Goal: Information Seeking & Learning: Learn about a topic

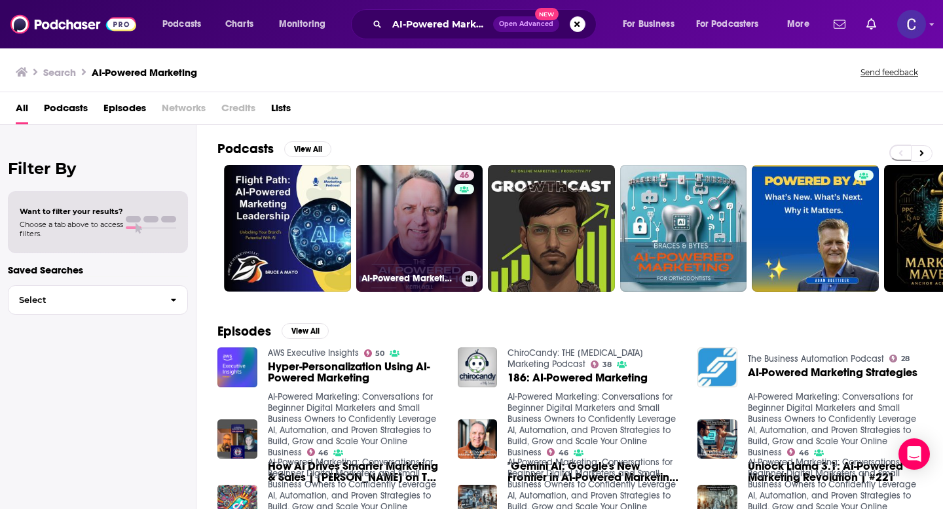
click at [418, 216] on link "46 AI-Powered Marketing: Conversations for Beginner Digital Marketers and Small…" at bounding box center [419, 228] width 127 height 127
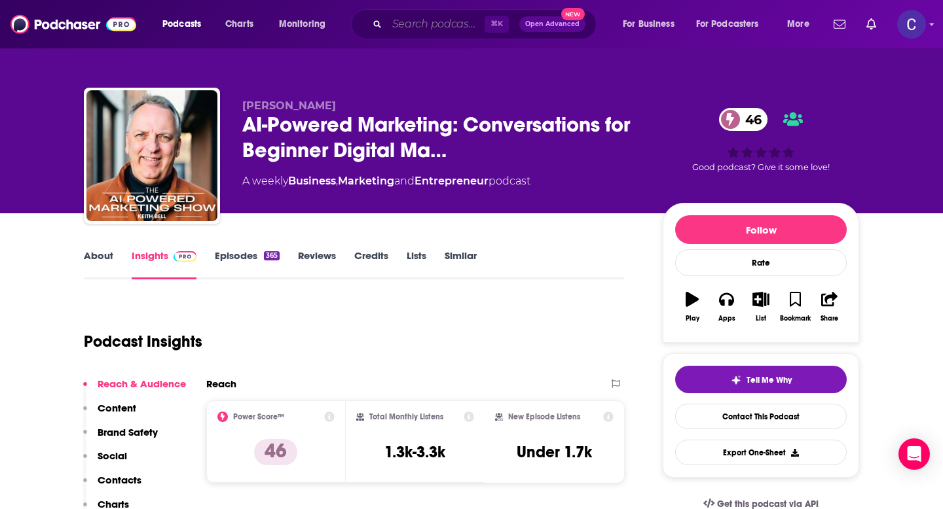
click at [425, 28] on input "Search podcasts, credits, & more..." at bounding box center [436, 24] width 98 height 21
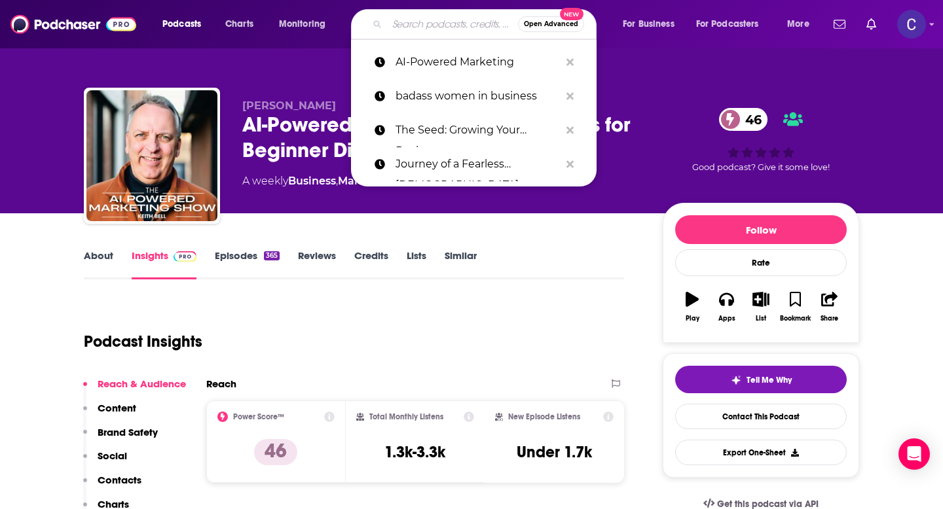
paste input "SaaS Fuel"
type input "SaaS Fuel"
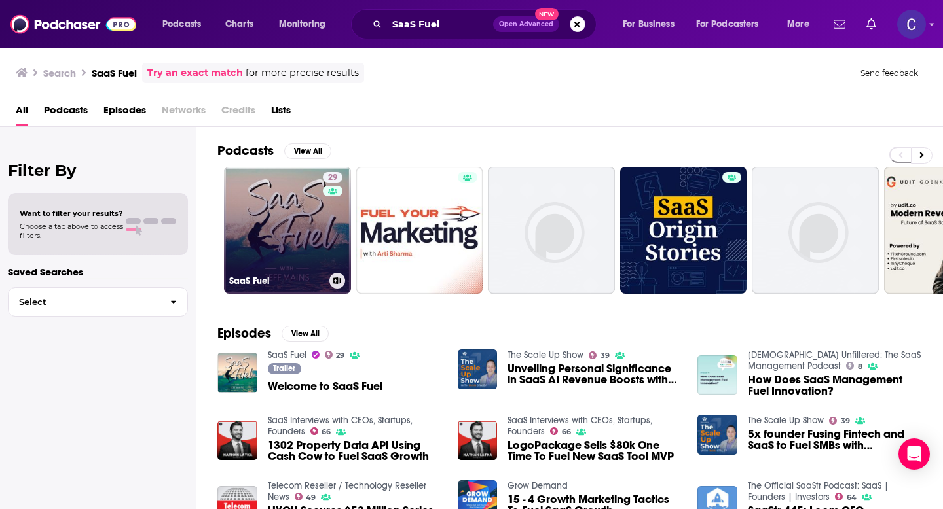
click at [302, 196] on link "29 SaaS Fuel" at bounding box center [287, 230] width 127 height 127
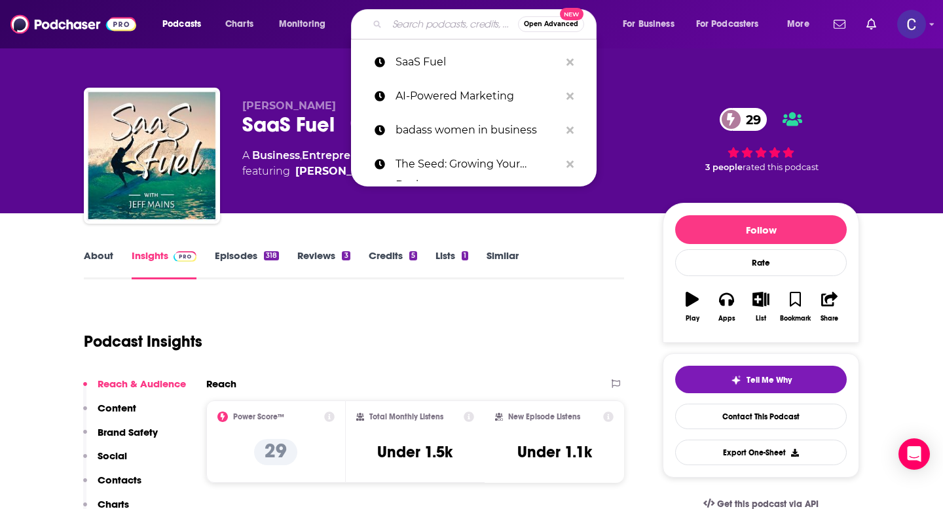
click at [429, 29] on input "Search podcasts, credits, & more..." at bounding box center [452, 24] width 131 height 21
paste input "Closing Time"
type input "Closing Time"
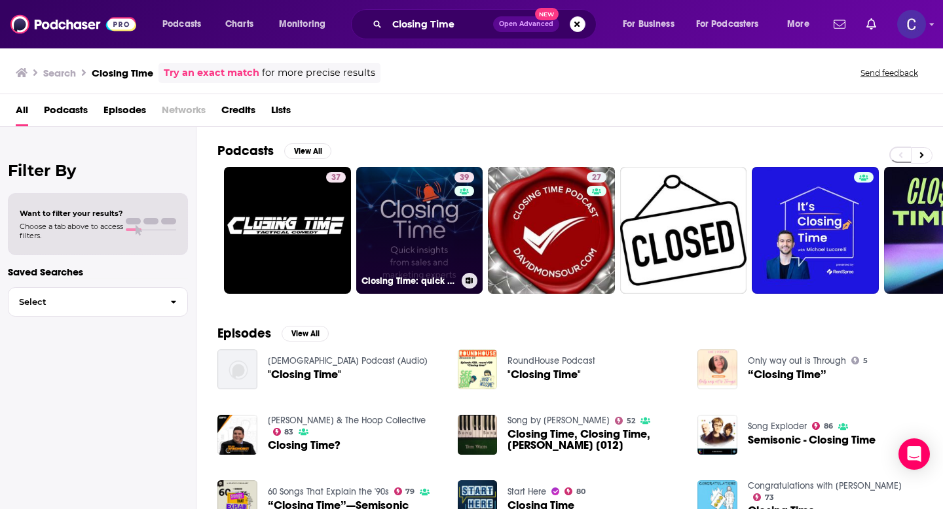
click at [437, 249] on link "39 Closing Time: quick insights from sales & marketing experts" at bounding box center [419, 230] width 127 height 127
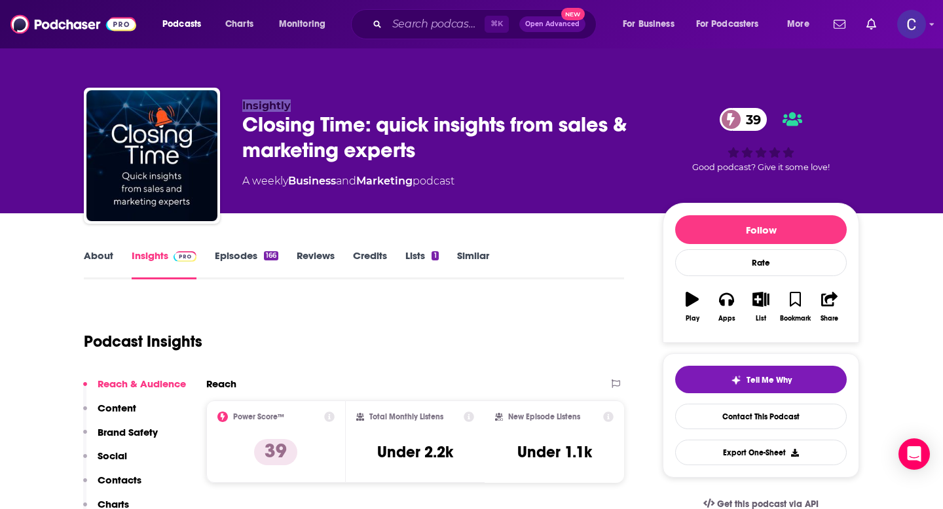
drag, startPoint x: 238, startPoint y: 111, endPoint x: 369, endPoint y: 111, distance: 130.9
click at [369, 111] on div "Insightly Closing Time: quick insights from sales & marketing experts 39 A week…" at bounding box center [471, 158] width 775 height 141
copy span "Insightly"
click at [416, 24] on input "Search podcasts, credits, & more..." at bounding box center [436, 24] width 98 height 21
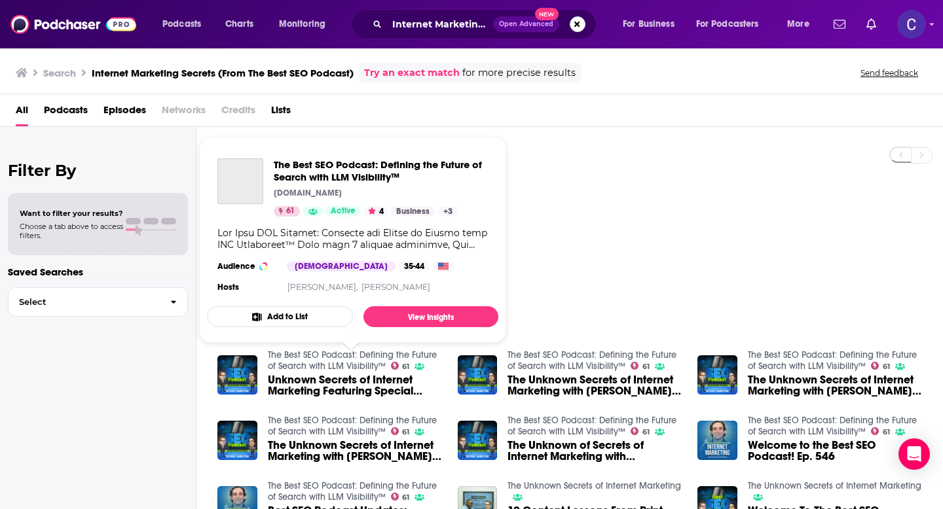
click at [342, 367] on link "The Best SEO Podcast: Defining the Future of Search with LLM Visibility™" at bounding box center [352, 361] width 169 height 22
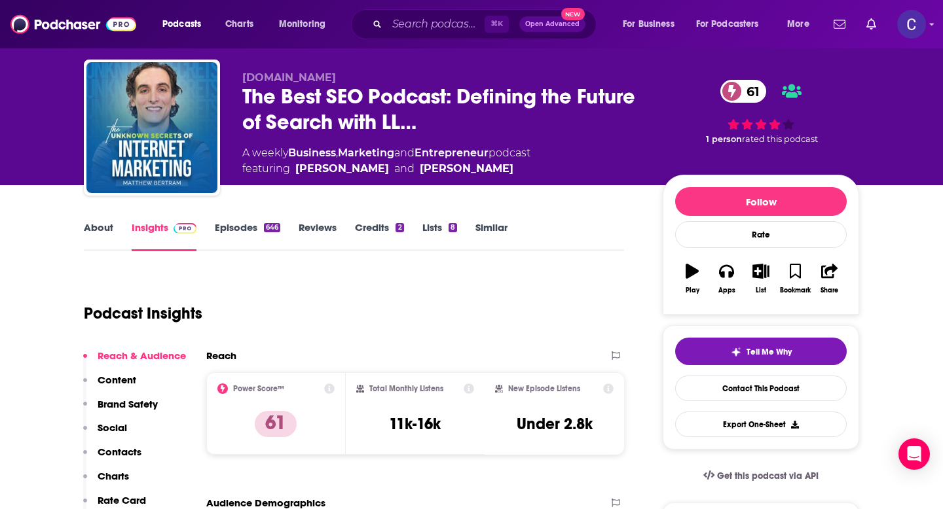
scroll to position [69, 0]
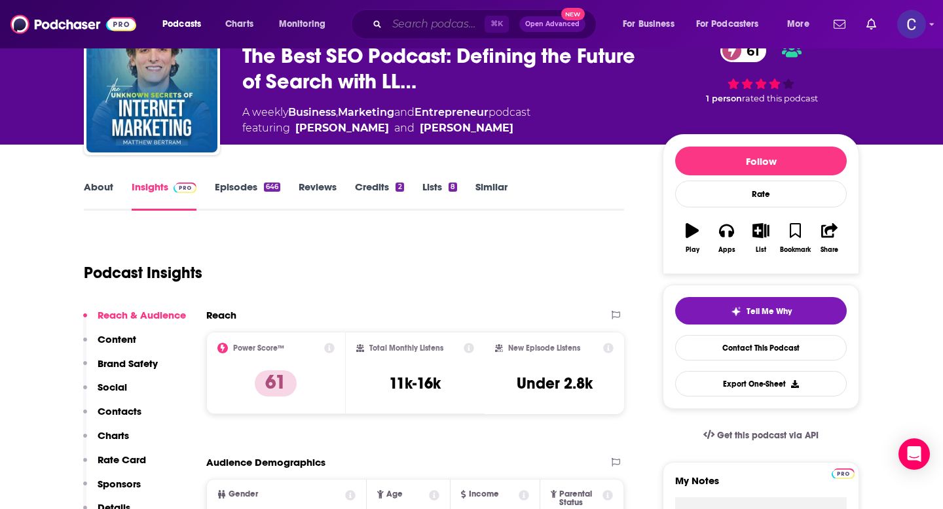
click at [420, 24] on input "Search podcasts, credits, & more..." at bounding box center [436, 24] width 98 height 21
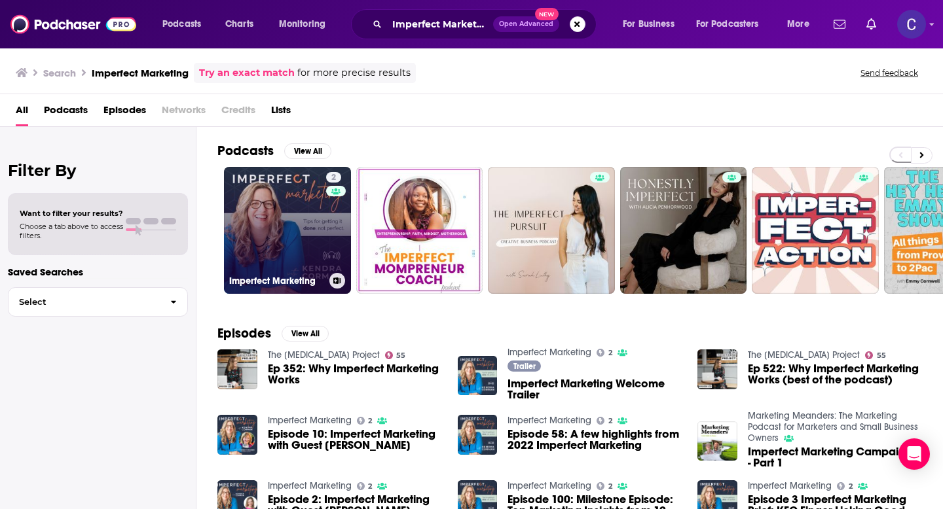
click at [295, 225] on link "2 Imperfect Marketing" at bounding box center [287, 230] width 127 height 127
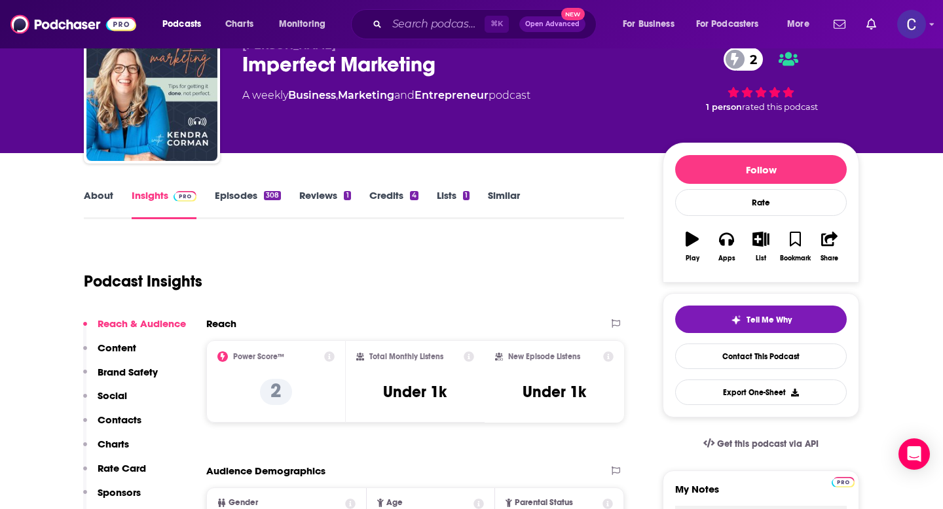
scroll to position [63, 0]
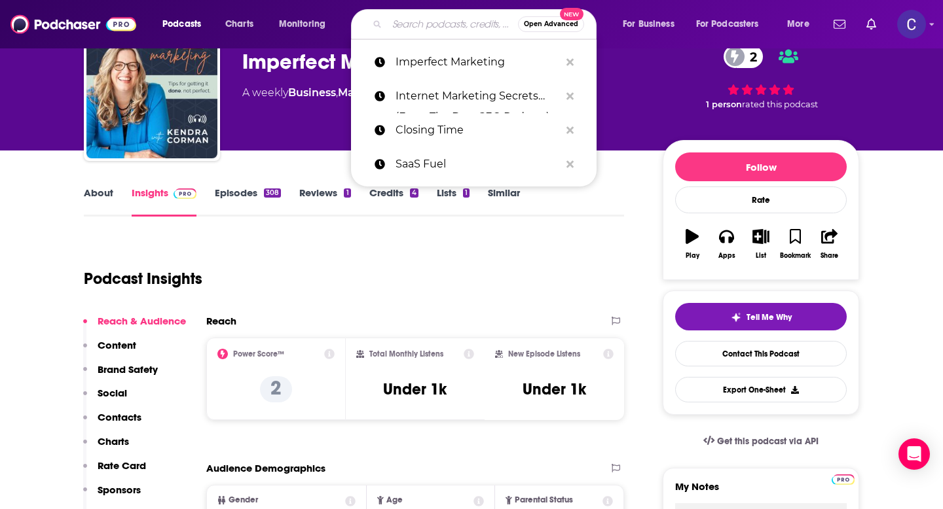
click at [433, 28] on input "Search podcasts, credits, & more..." at bounding box center [452, 24] width 131 height 21
paste input "Ignite: Conversations on Startups, Venture Capital, Tech, Future, and Society"
type input "Ignite: Conversations on Startups, Venture Capital, Tech, Future, and Society"
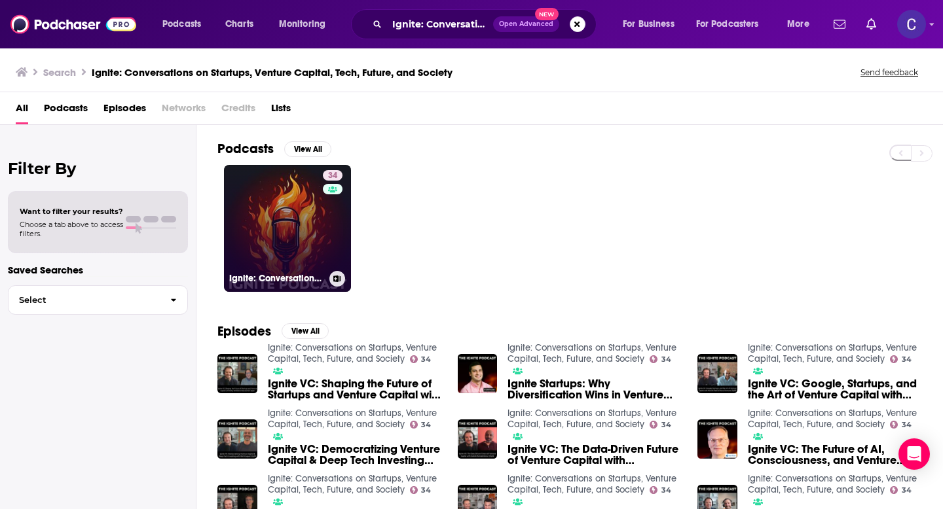
click at [278, 239] on link "34 Ignite: Conversations on Startups, Venture Capital, Tech, Future, and Society" at bounding box center [287, 228] width 127 height 127
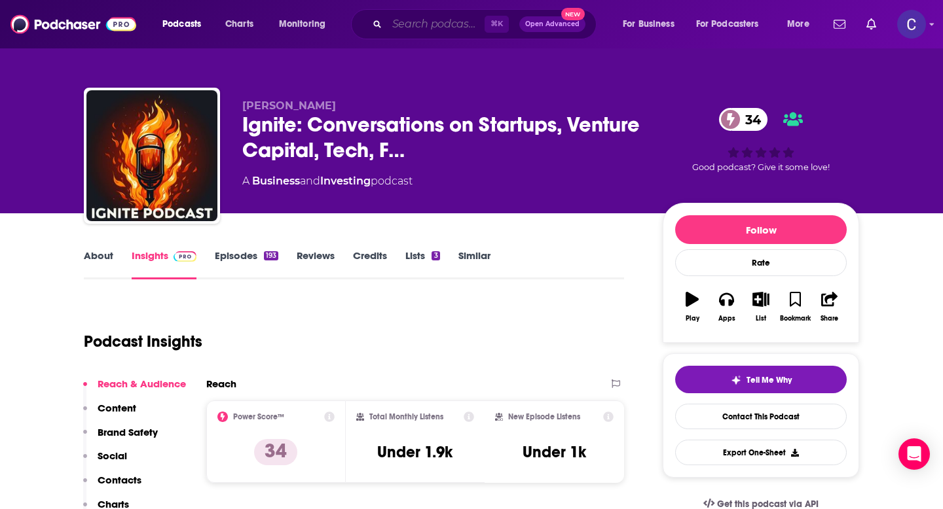
click at [420, 27] on input "Search podcasts, credits, & more..." at bounding box center [436, 24] width 98 height 21
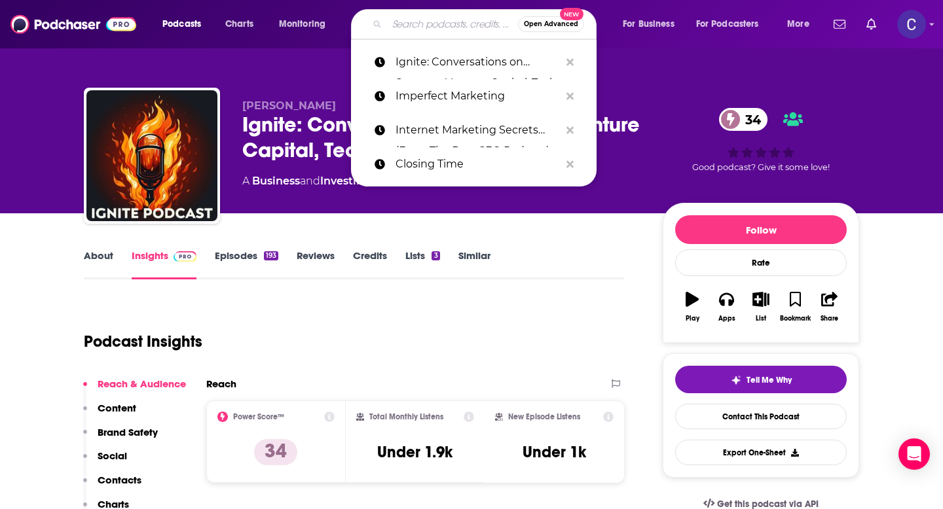
paste input "HR Empowerment Podcast"
type input "HR Empowerment Podcast"
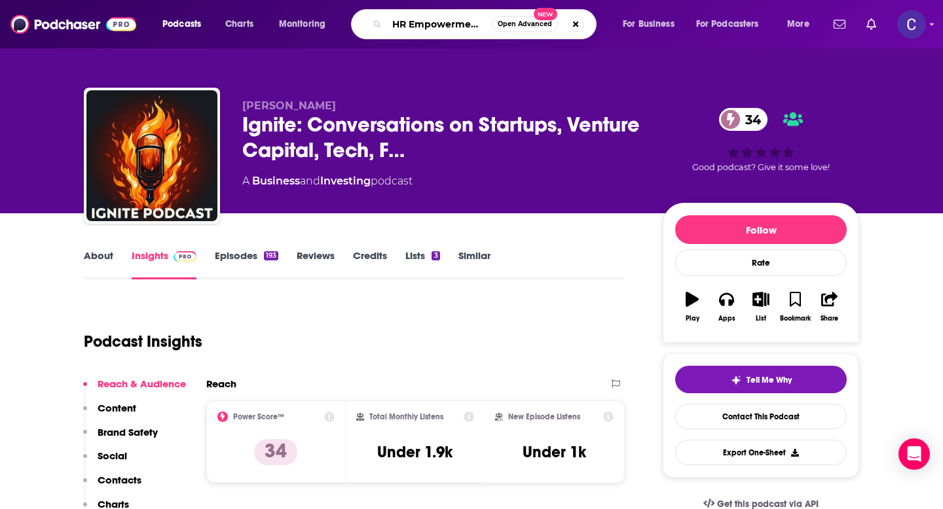
scroll to position [0, 37]
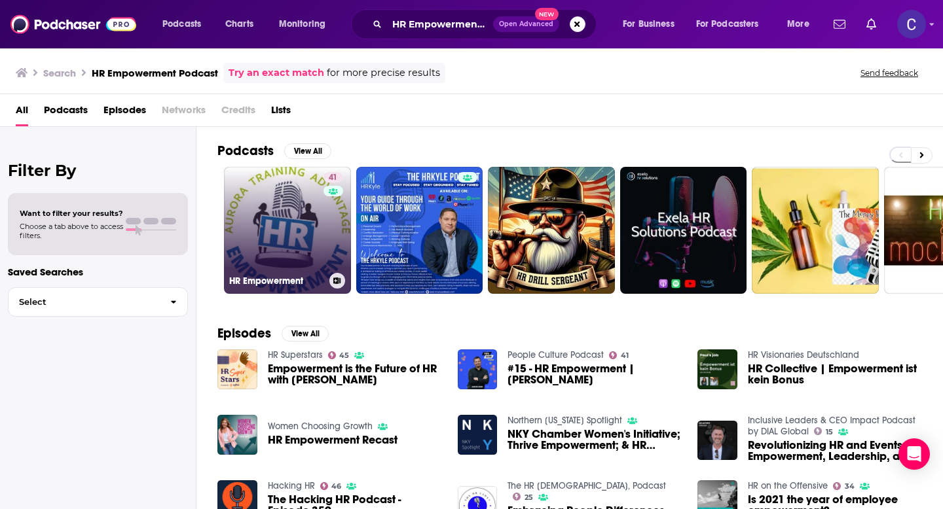
click at [306, 253] on link "41 HR Empowerment" at bounding box center [287, 230] width 127 height 127
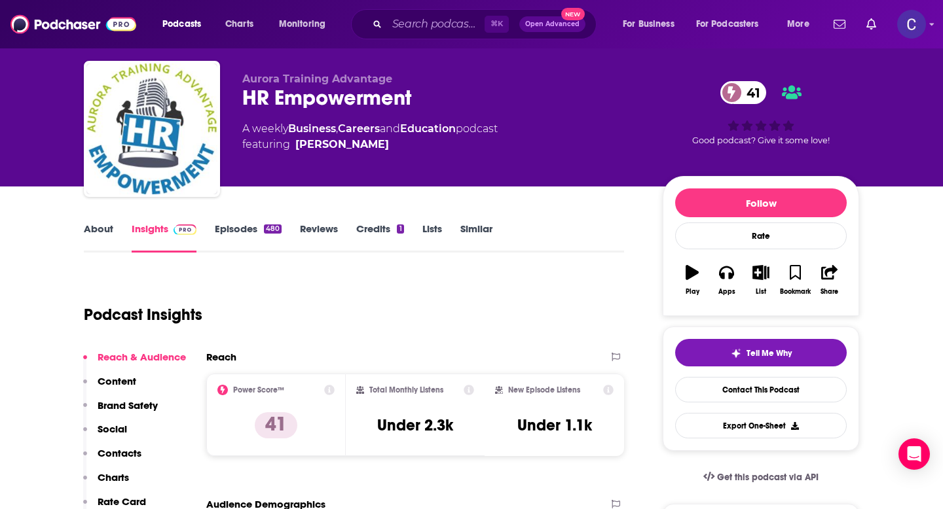
scroll to position [33, 0]
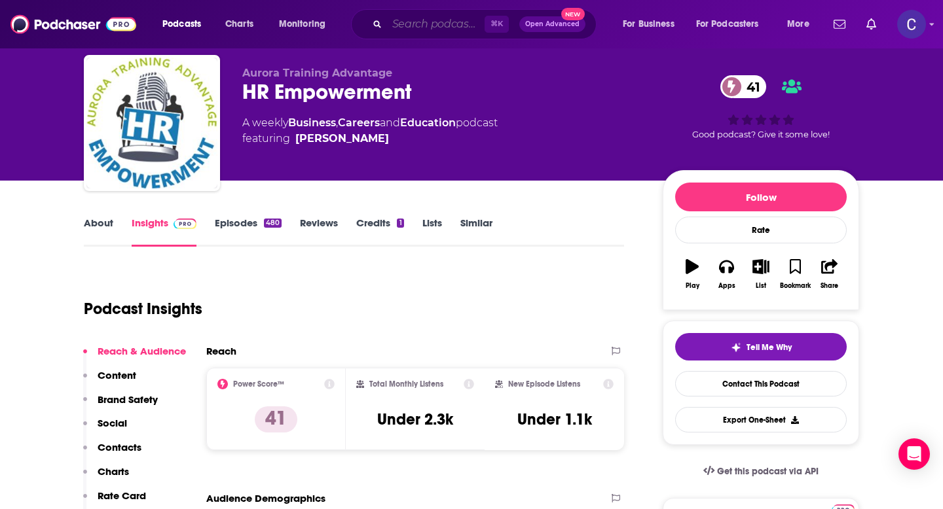
click at [451, 18] on input "Search podcasts, credits, & more..." at bounding box center [436, 24] width 98 height 21
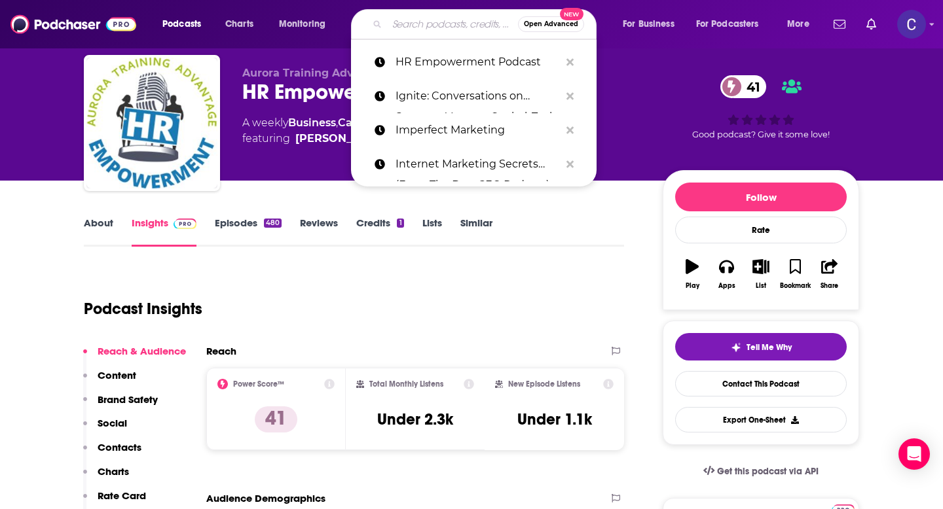
paste input "Hacking Your [MEDICAL_DATA]"
type input "Hacking Your [MEDICAL_DATA]"
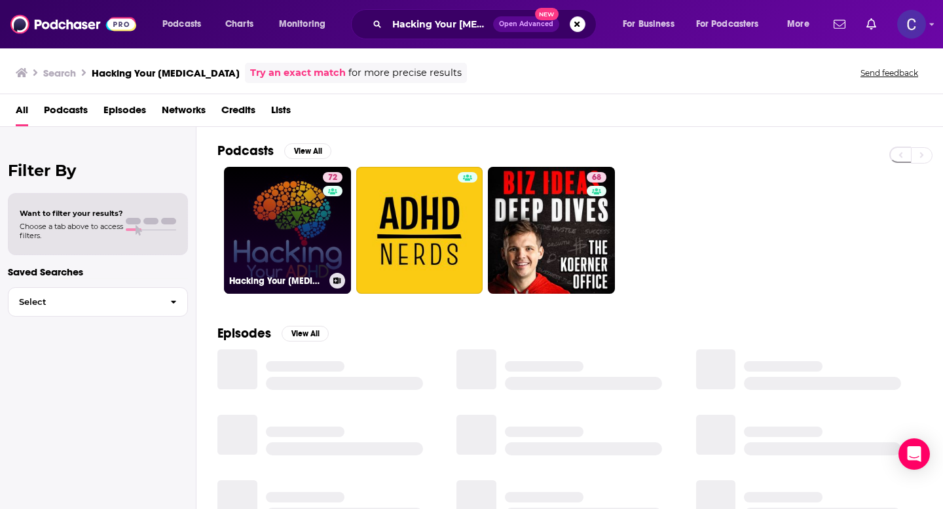
click at [317, 232] on link "72 Hacking Your [MEDICAL_DATA]" at bounding box center [287, 230] width 127 height 127
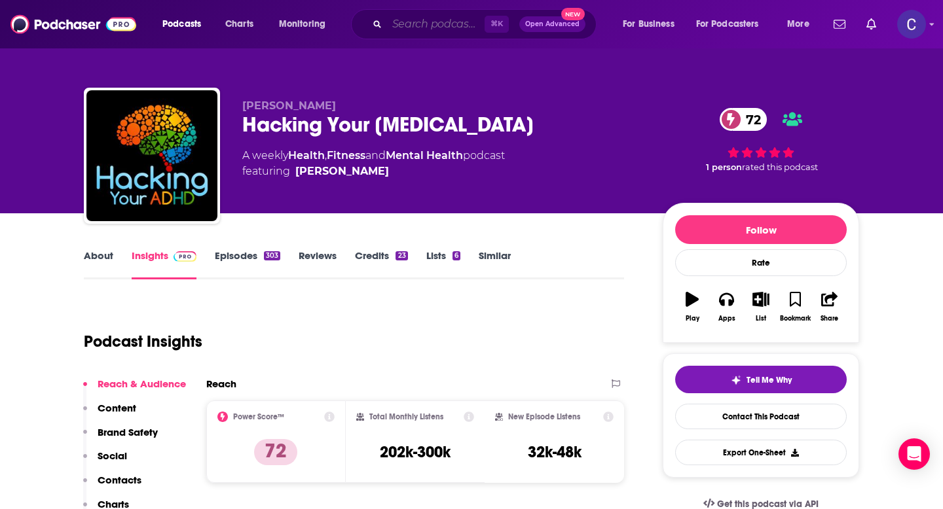
click at [407, 22] on input "Search podcasts, credits, & more..." at bounding box center [436, 24] width 98 height 21
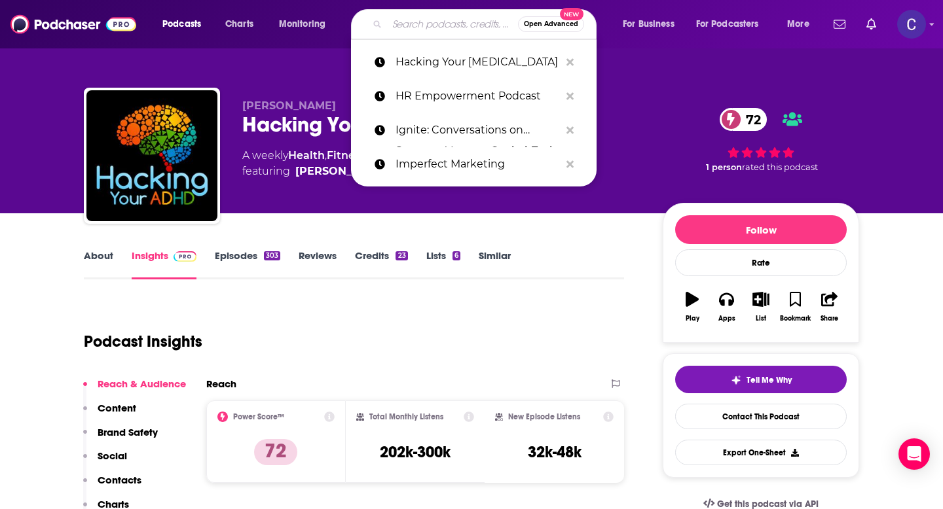
paste input "Brain [DEMOGRAPHIC_DATA]"
type input "Brain [DEMOGRAPHIC_DATA]"
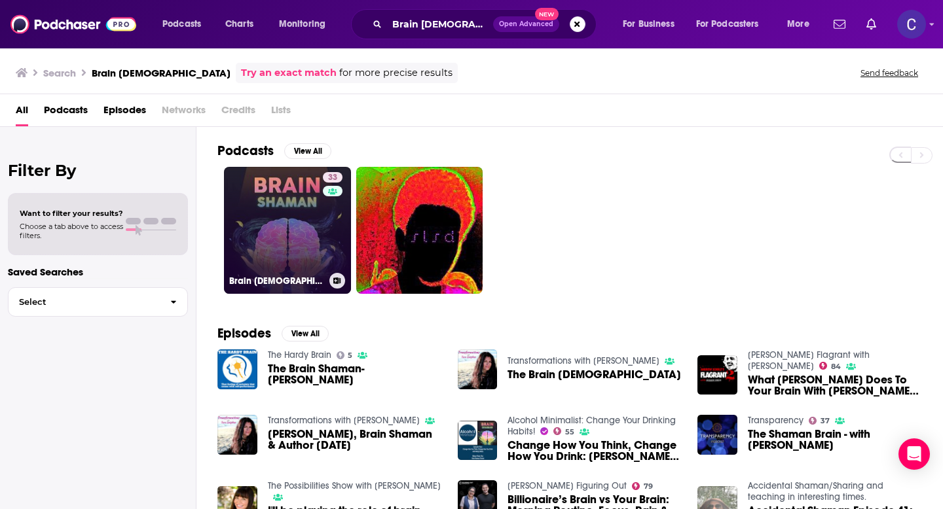
click at [320, 219] on link "33 Brain [DEMOGRAPHIC_DATA]" at bounding box center [287, 230] width 127 height 127
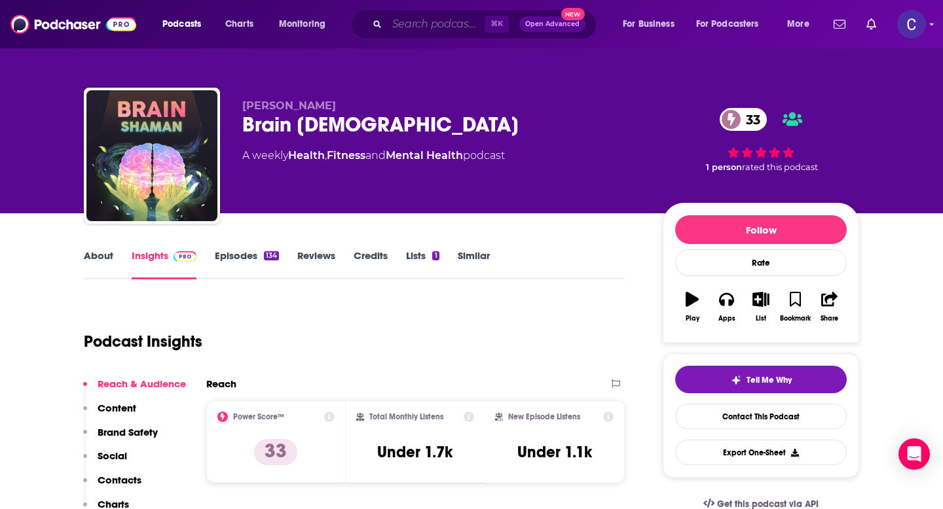
click at [429, 26] on input "Search podcasts, credits, & more..." at bounding box center [436, 24] width 98 height 21
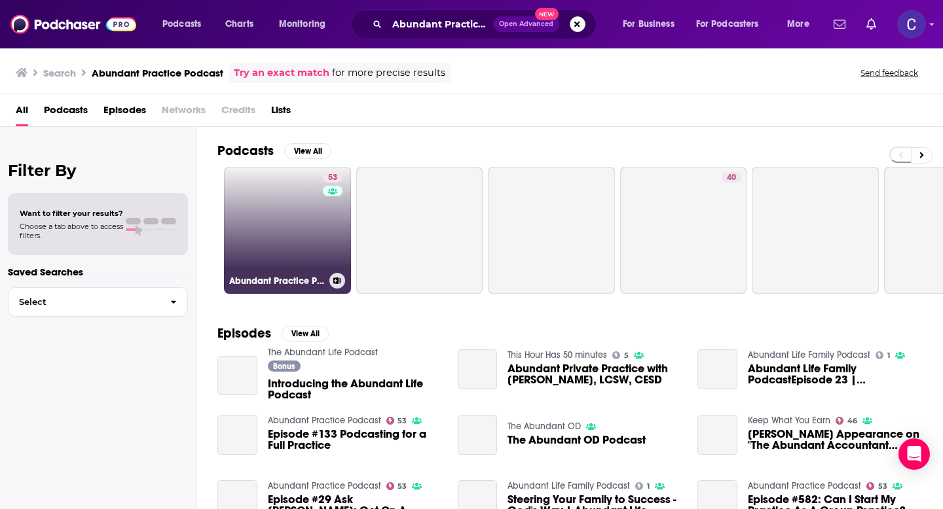
click at [298, 226] on link "53 Abundant Practice Podcast" at bounding box center [287, 230] width 127 height 127
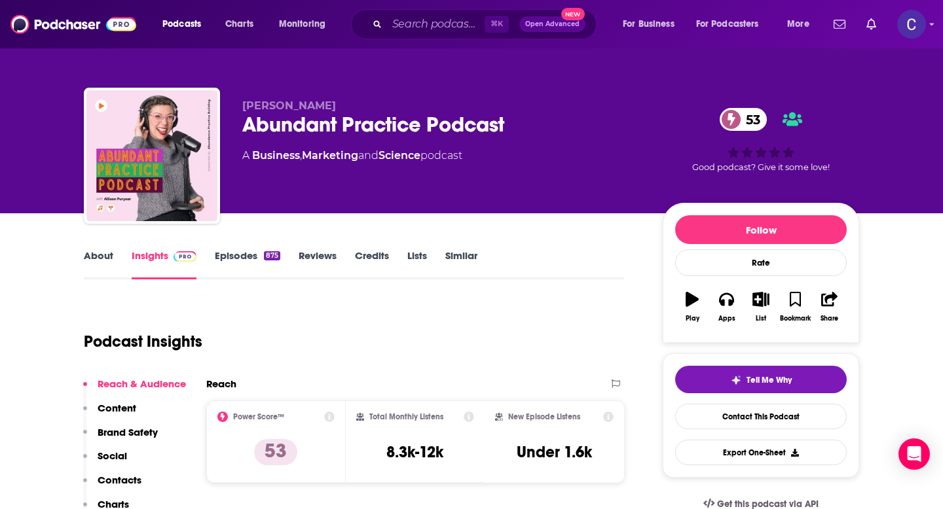
scroll to position [36, 0]
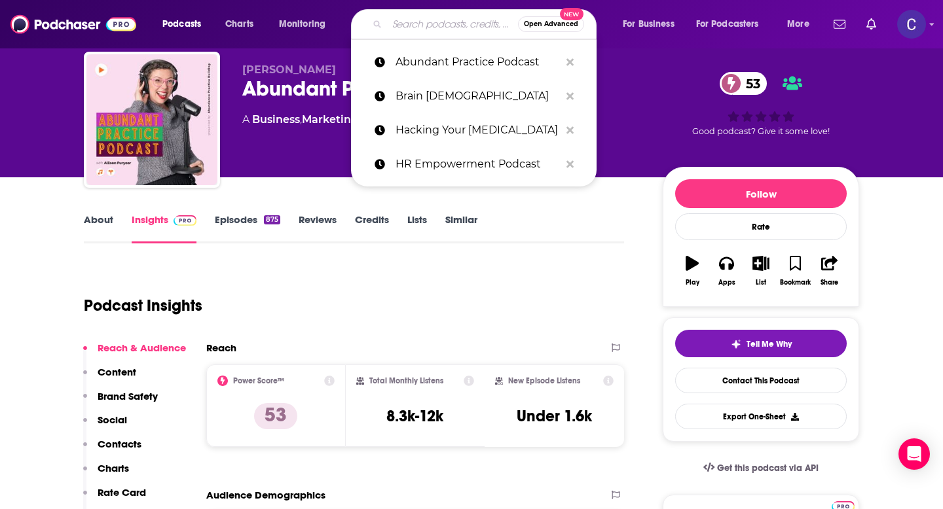
click at [408, 24] on input "Search podcasts, credits, & more..." at bounding box center [452, 24] width 131 height 21
paste input "The BraveHearted Woman"
type input "The BraveHearted Woman"
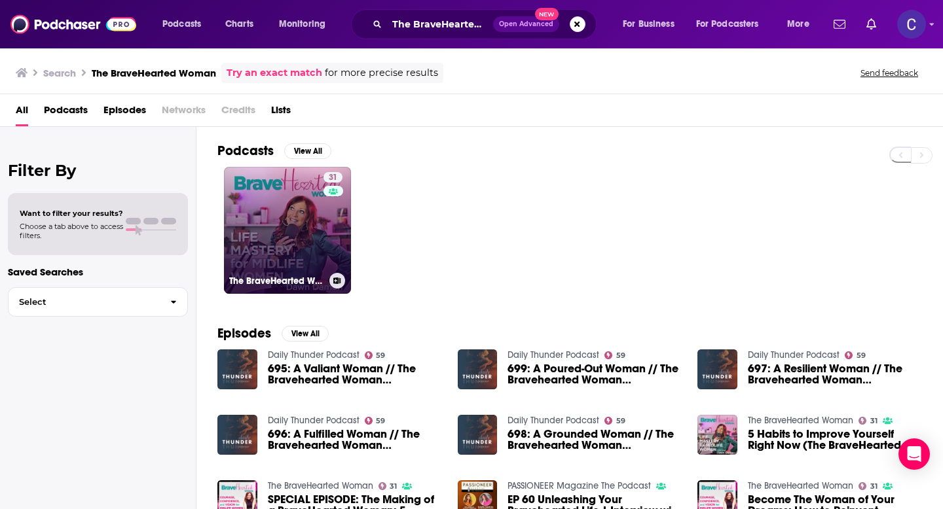
click at [268, 218] on link "31 The BraveHearted Woman" at bounding box center [287, 230] width 127 height 127
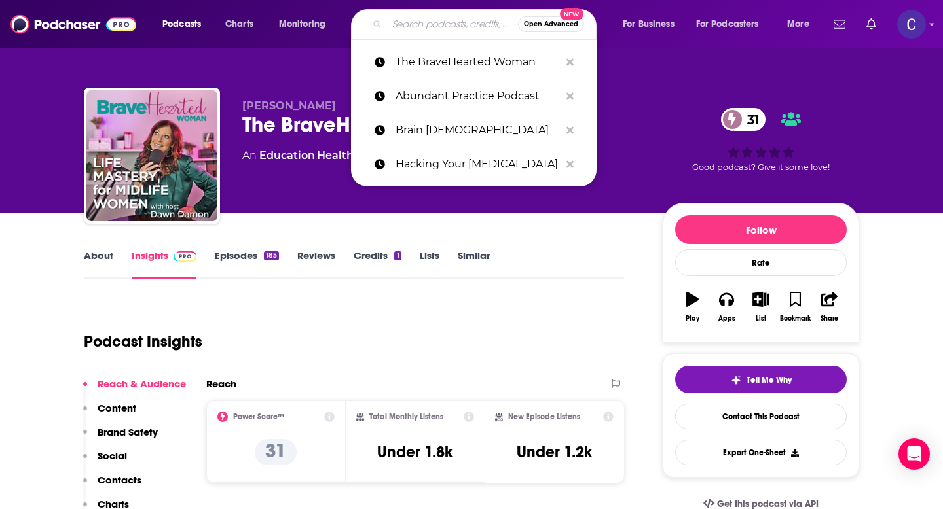
click at [414, 20] on input "Search podcasts, credits, & more..." at bounding box center [452, 24] width 131 height 21
paste input "The Couch Next Door"
type input "The Couch Next Door"
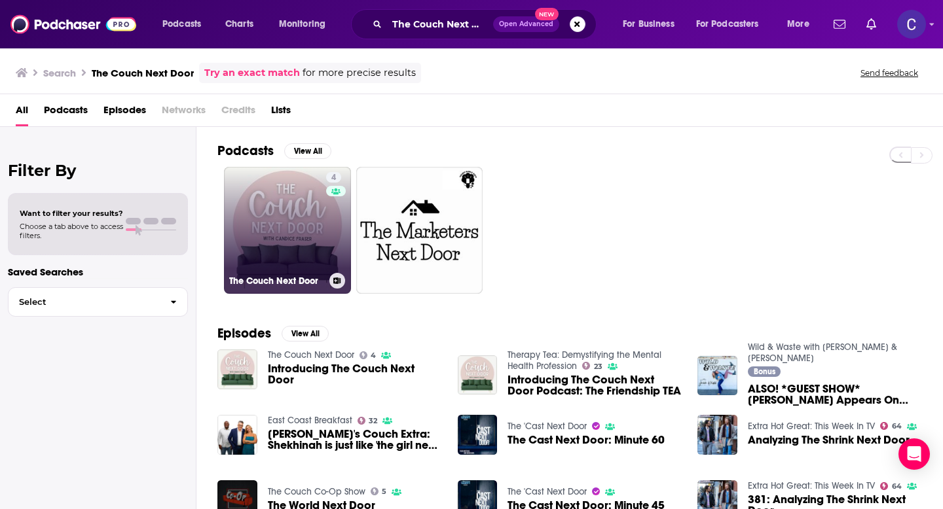
click at [282, 213] on link "4 The Couch Next Door" at bounding box center [287, 230] width 127 height 127
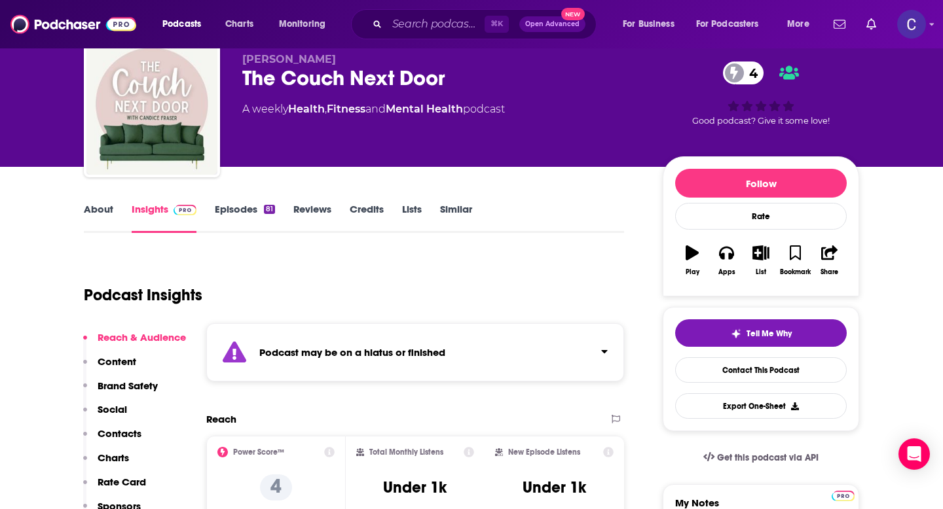
scroll to position [164, 0]
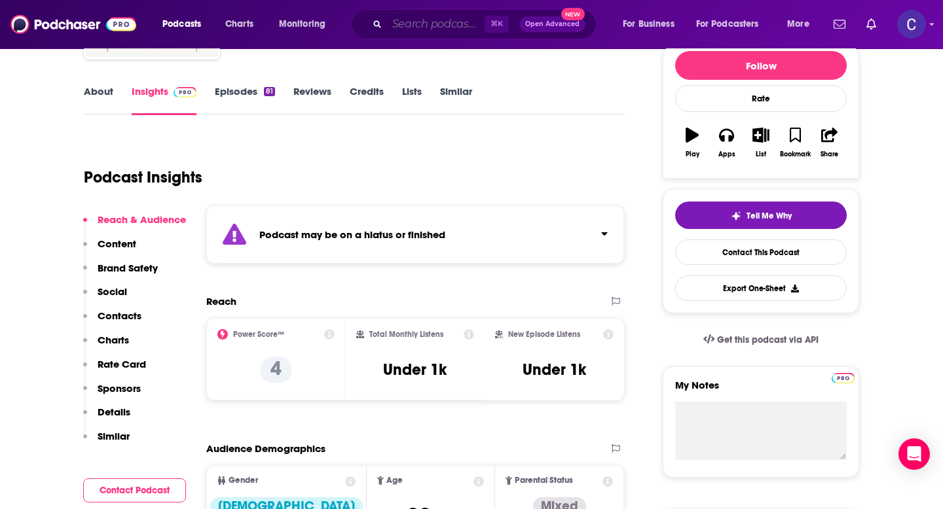
click at [429, 20] on input "Search podcasts, credits, & more..." at bounding box center [436, 24] width 98 height 21
paste input "Neurodiversity Podcast"
type input "Neurodiversity Podcast"
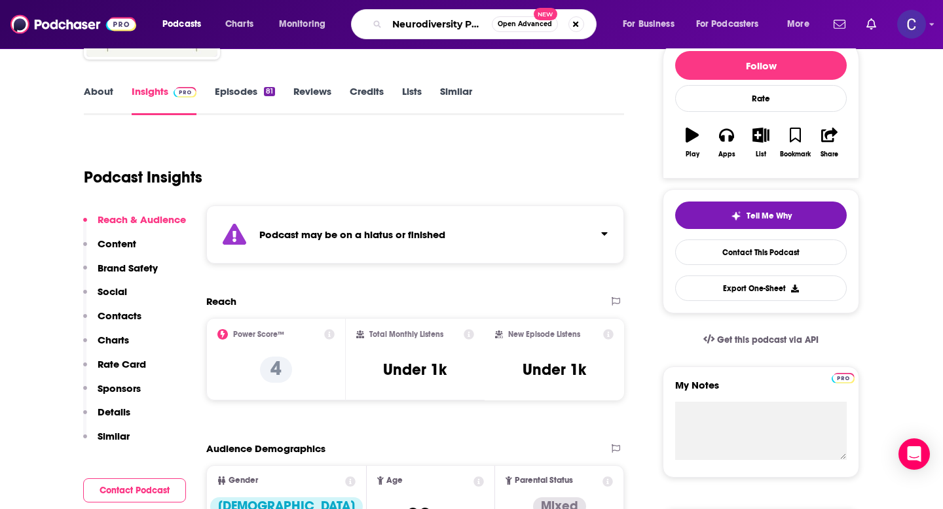
scroll to position [0, 19]
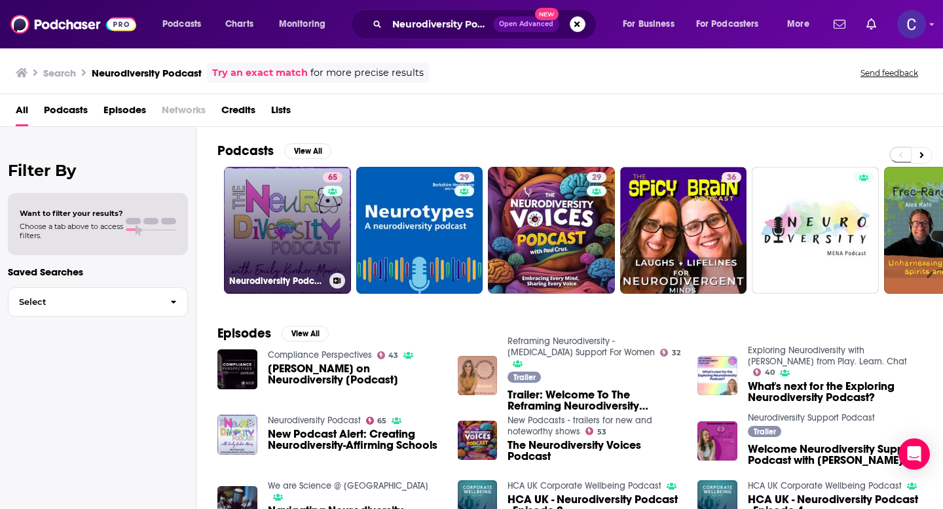
click at [301, 232] on link "65 Neurodiversity Podcast" at bounding box center [287, 230] width 127 height 127
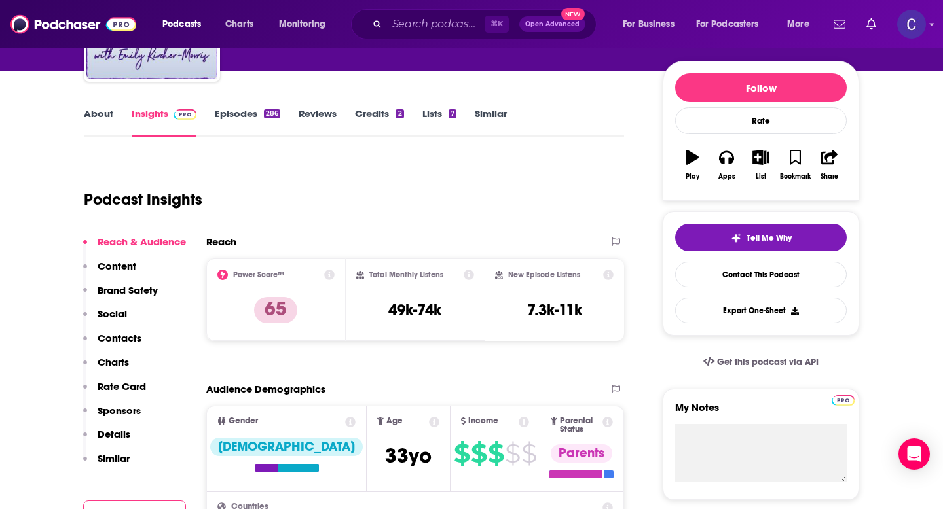
scroll to position [147, 0]
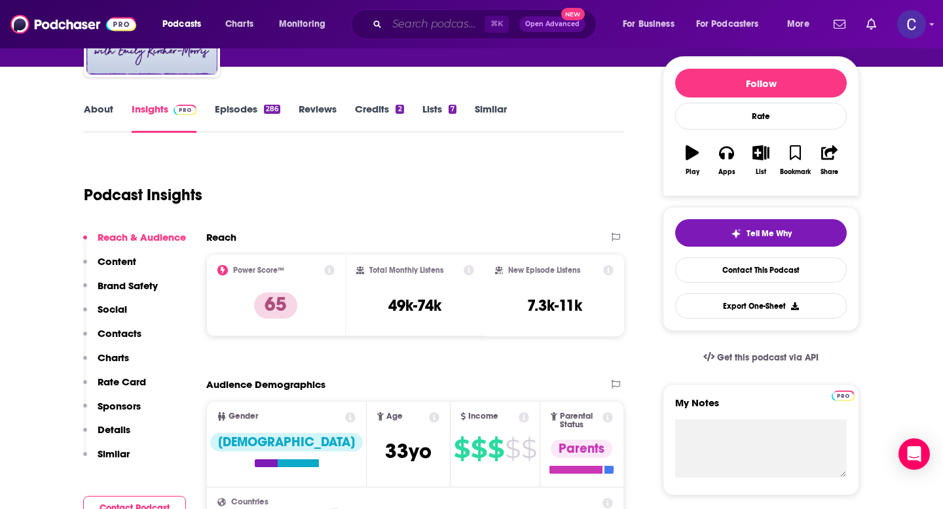
click at [413, 26] on input "Search podcasts, credits, & more..." at bounding box center [436, 24] width 98 height 21
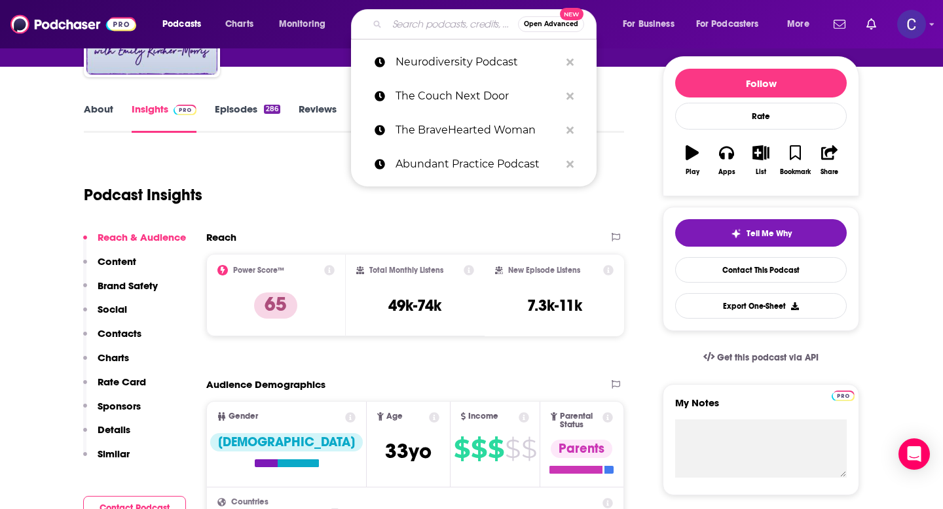
paste input "Brain [DEMOGRAPHIC_DATA]"
type input "Brain [DEMOGRAPHIC_DATA]"
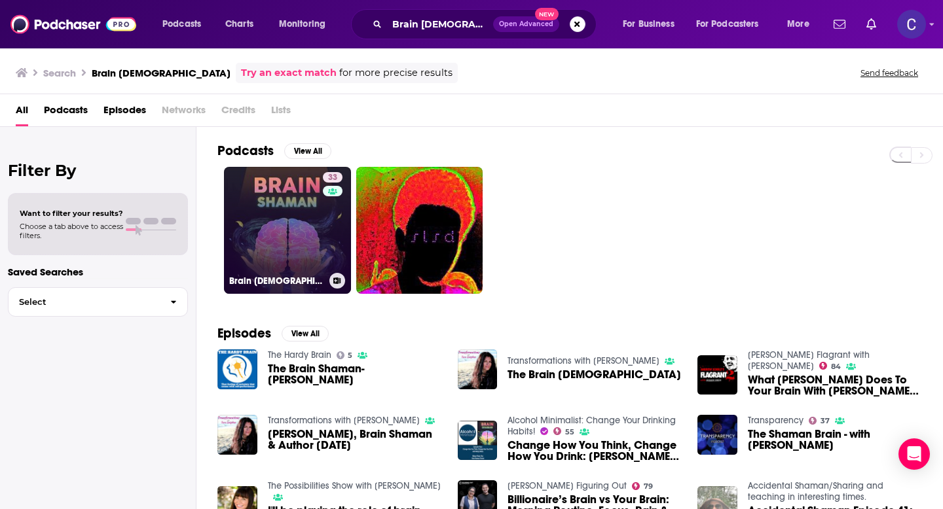
click at [272, 255] on link "33 Brain [DEMOGRAPHIC_DATA]" at bounding box center [287, 230] width 127 height 127
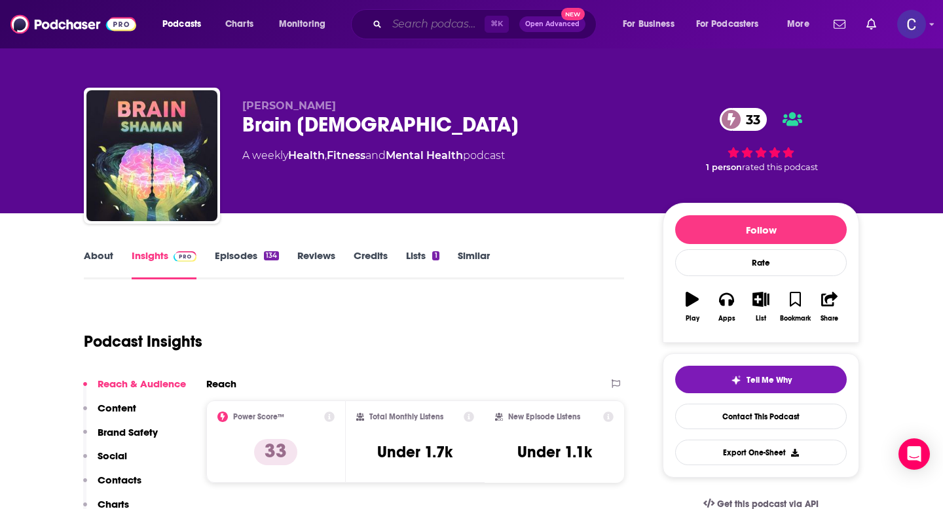
click at [410, 26] on input "Search podcasts, credits, & more..." at bounding box center [436, 24] width 98 height 21
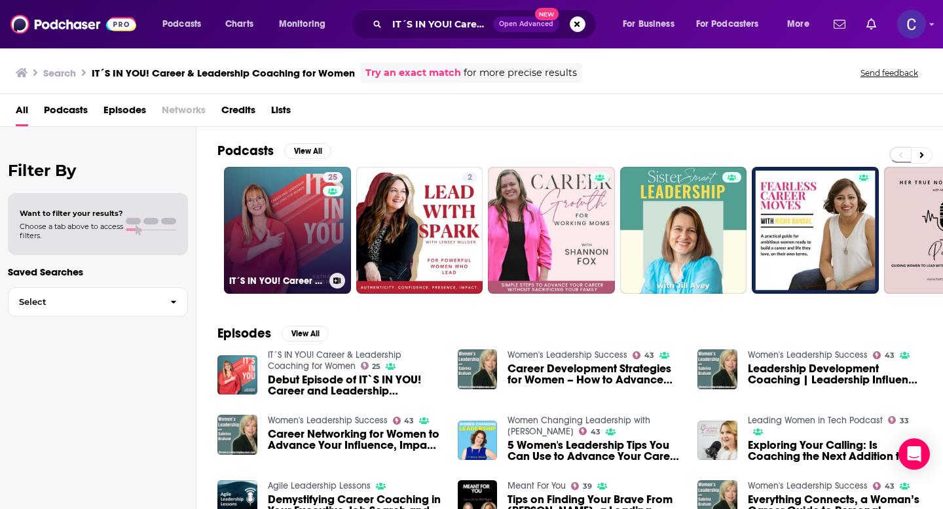
click at [294, 234] on link "25 IT´S IN YOU! Career & Leadership Coaching for Women" at bounding box center [287, 230] width 127 height 127
